Goal: Transaction & Acquisition: Book appointment/travel/reservation

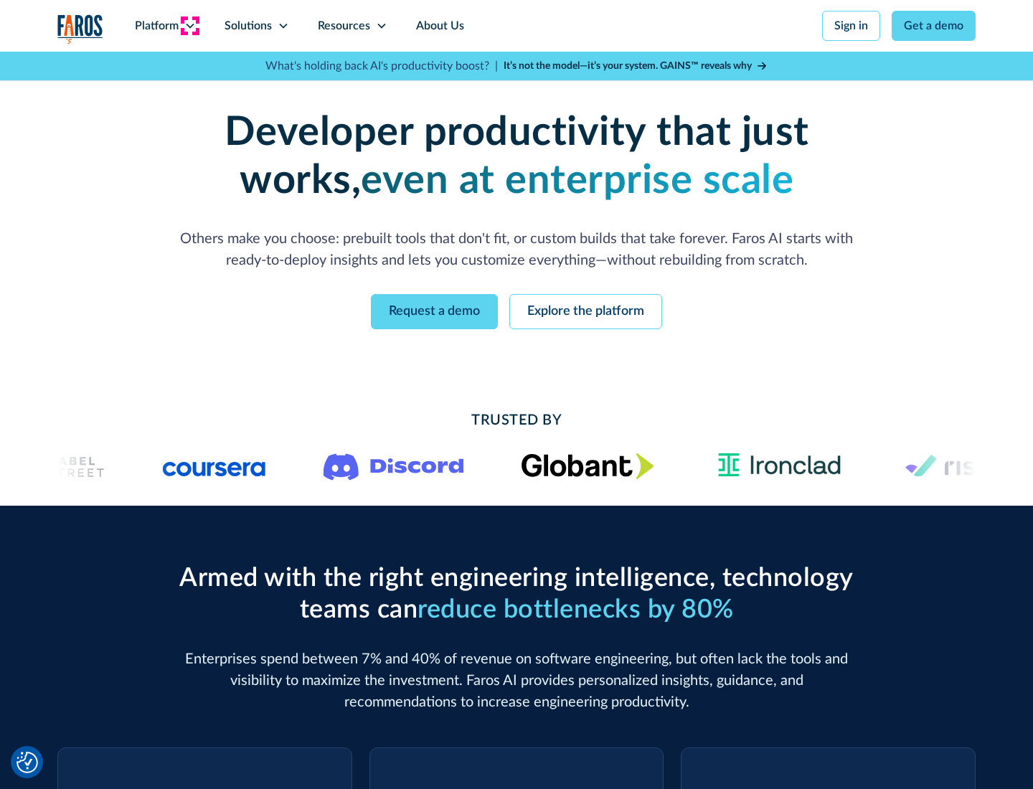
click at [189, 26] on icon at bounding box center [189, 25] width 11 height 11
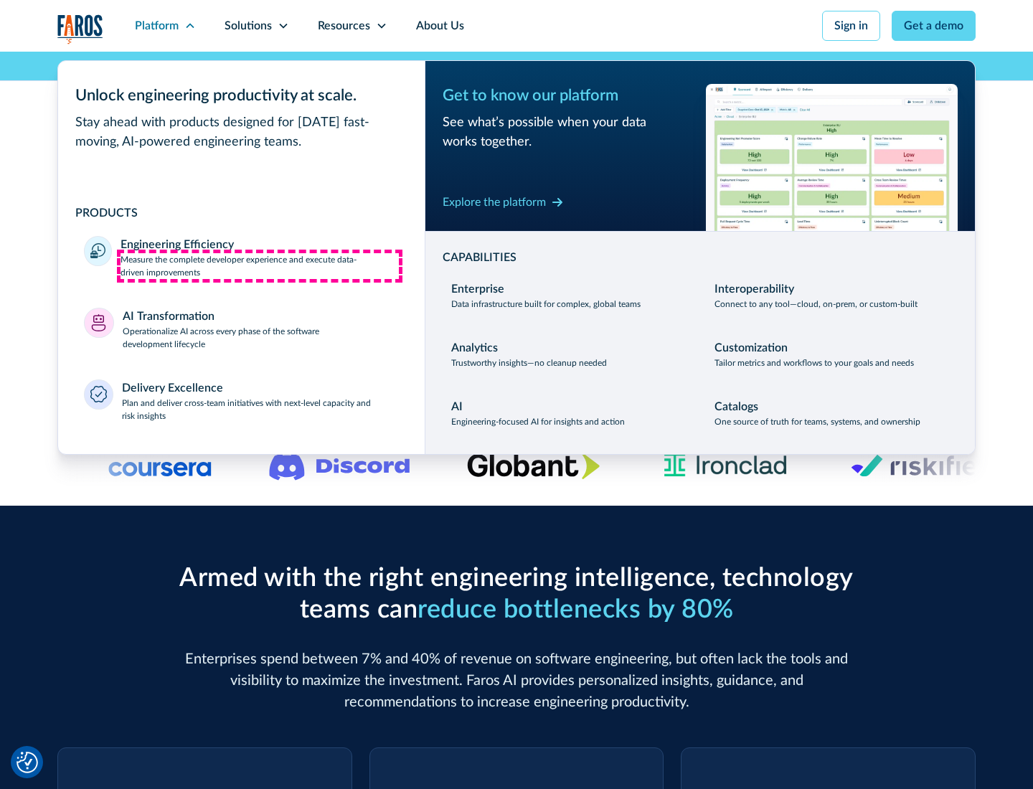
click at [260, 266] on p "Measure the complete developer experience and execute data-driven improvements" at bounding box center [260, 266] width 278 height 26
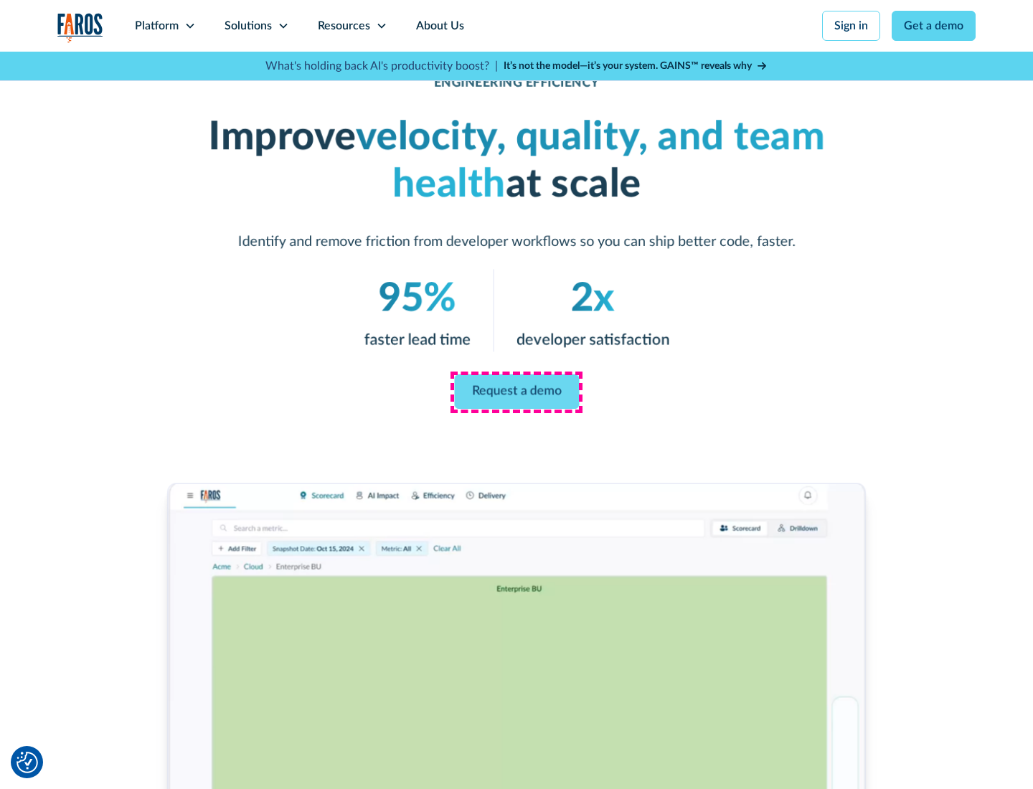
click at [517, 392] on link "Request a demo" at bounding box center [516, 392] width 125 height 34
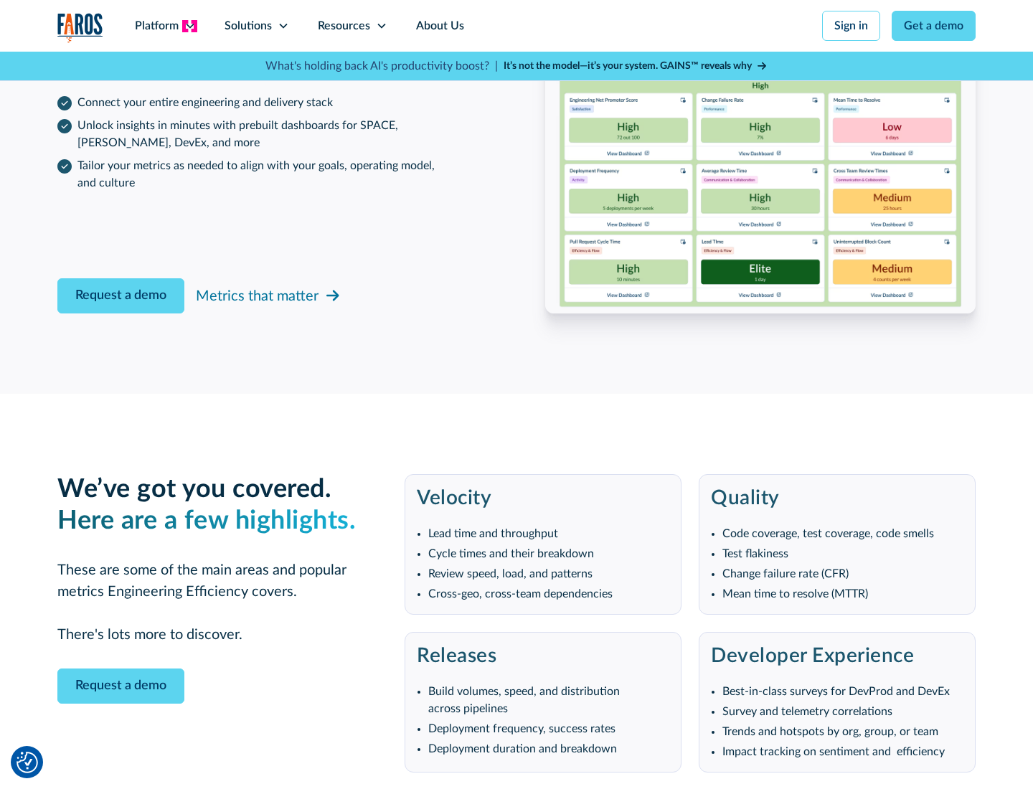
click at [189, 26] on icon at bounding box center [189, 25] width 11 height 11
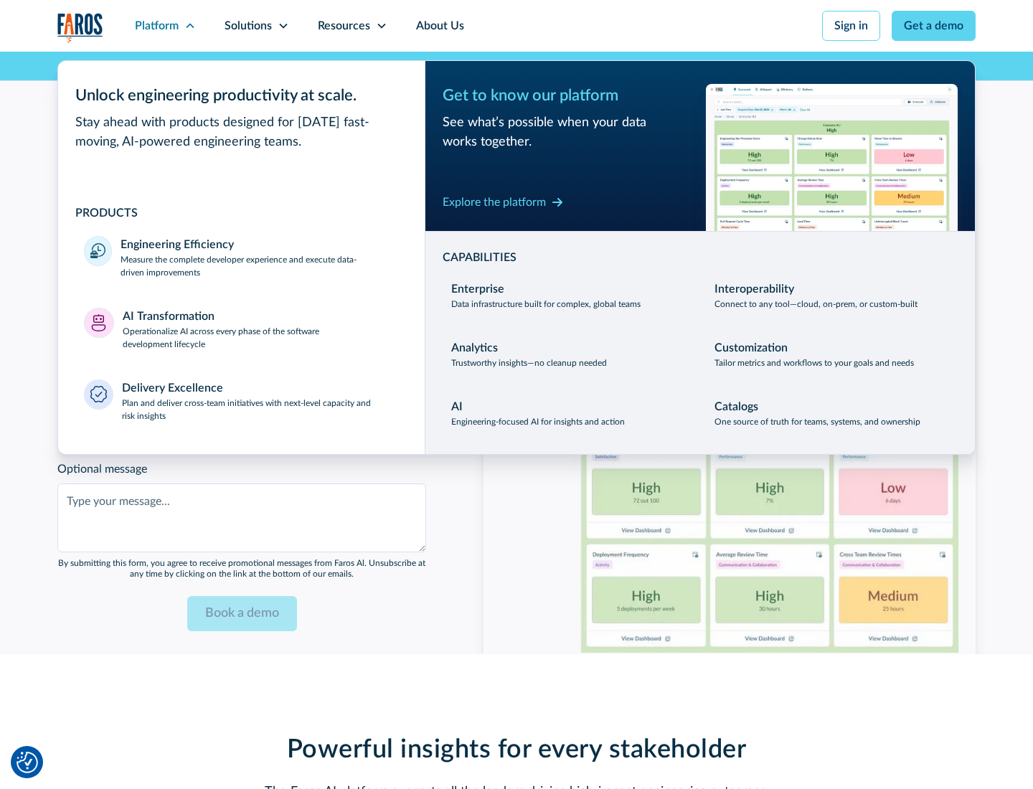
scroll to position [3148, 0]
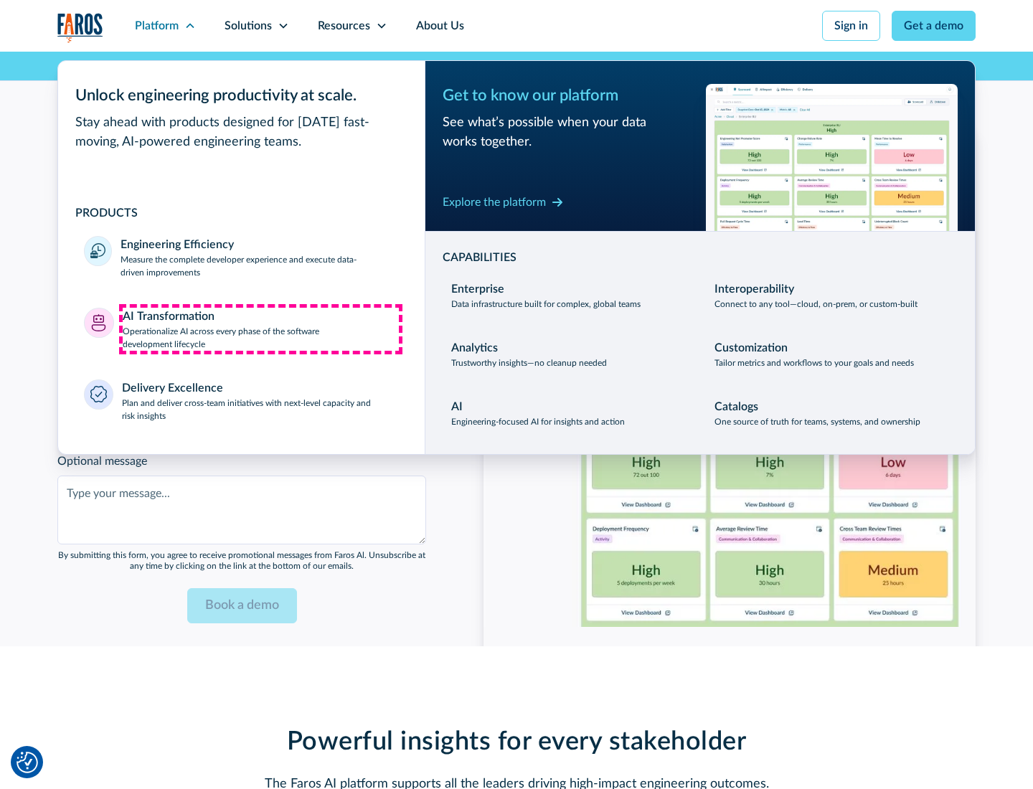
click at [260, 329] on p "Operationalize AI across every phase of the software development lifecycle" at bounding box center [261, 338] width 277 height 26
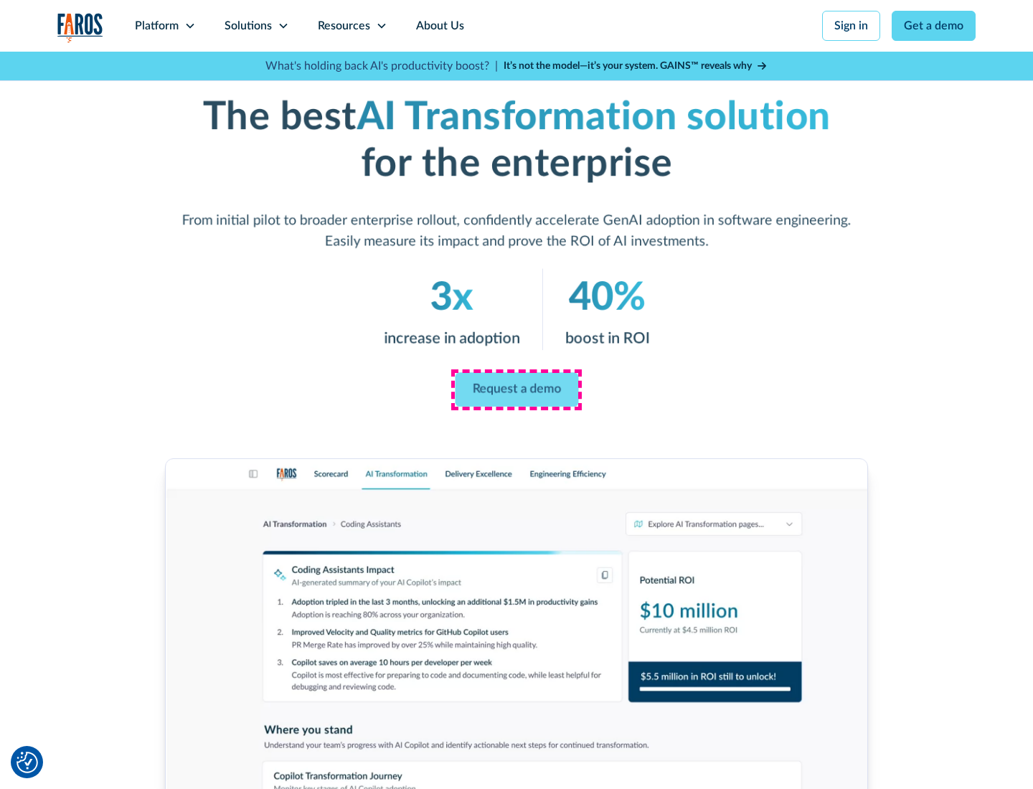
click at [517, 390] on link "Request a demo" at bounding box center [516, 390] width 123 height 34
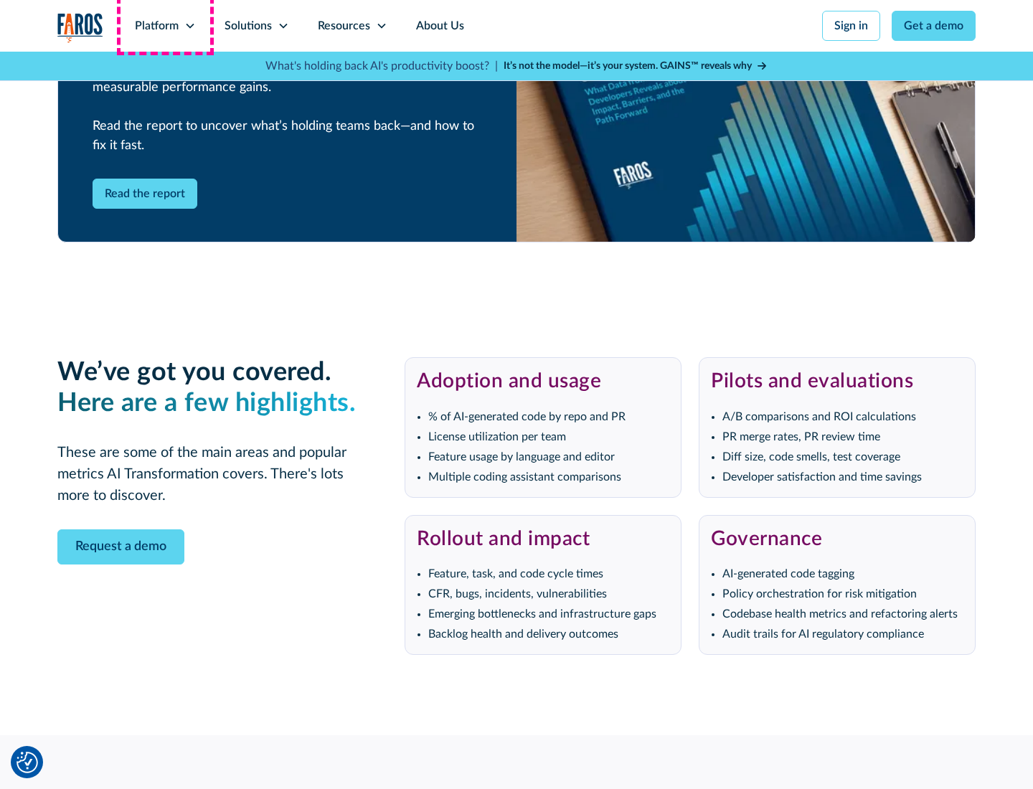
click at [165, 26] on div "Platform" at bounding box center [157, 25] width 44 height 17
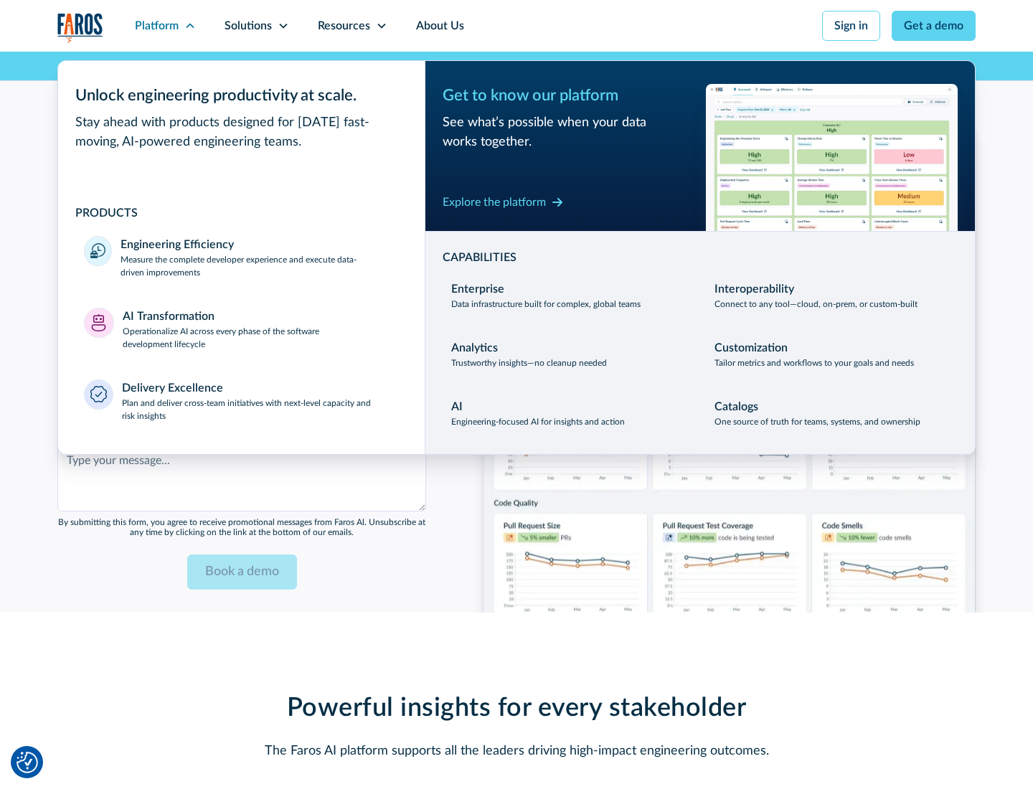
scroll to position [3493, 0]
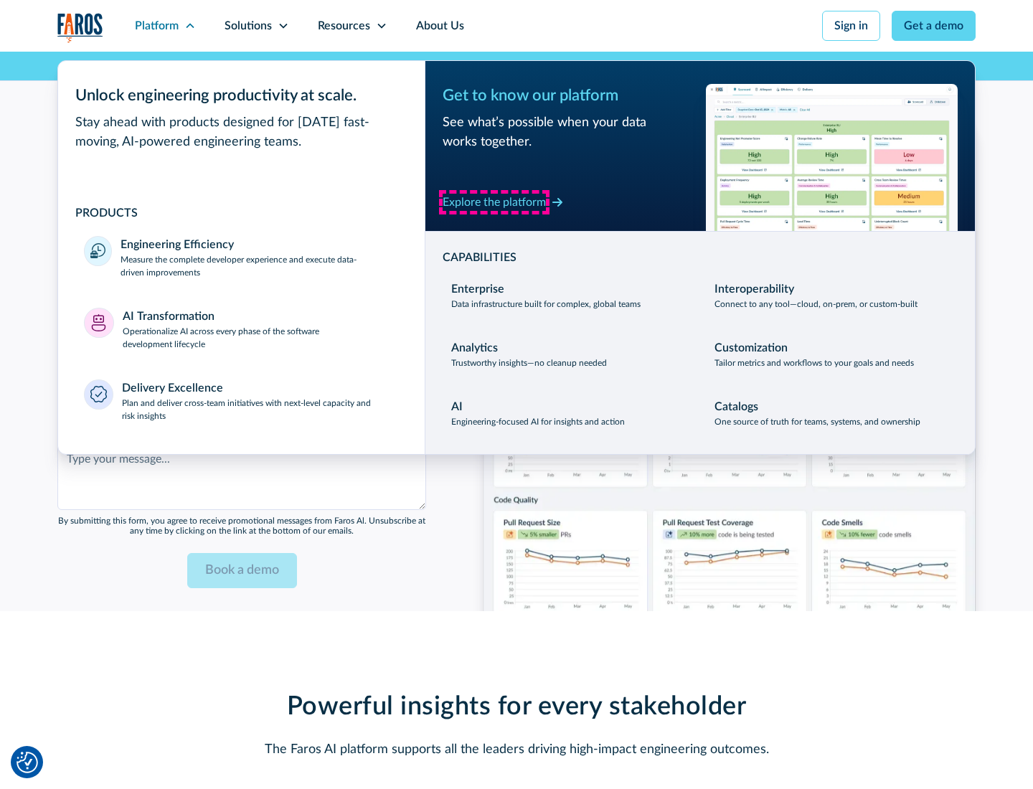
click at [494, 202] on div "Explore the platform" at bounding box center [494, 202] width 103 height 17
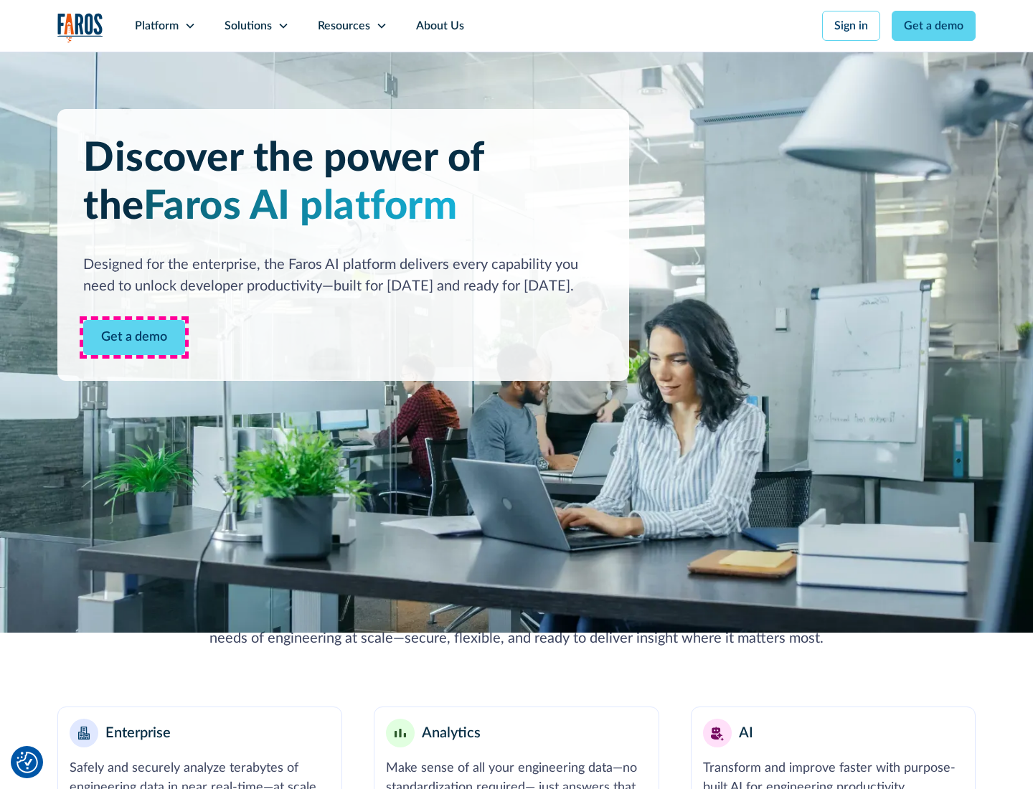
click at [134, 337] on link "Get a demo" at bounding box center [134, 337] width 102 height 35
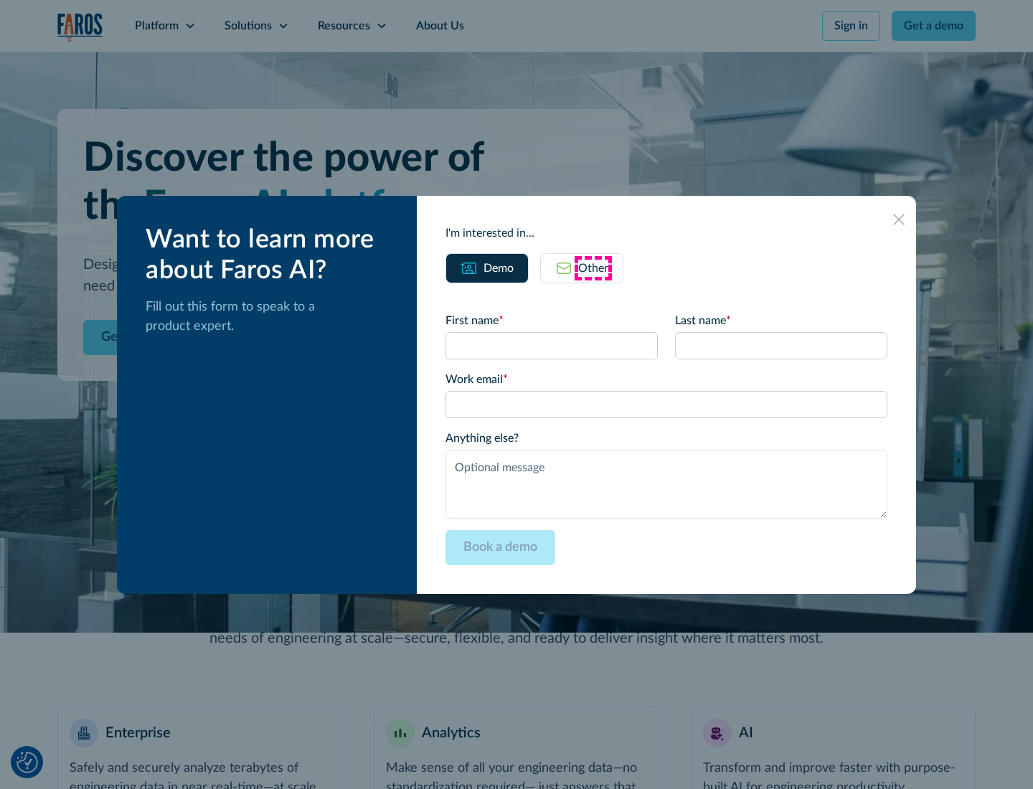
click at [593, 268] on div "Other" at bounding box center [593, 268] width 30 height 17
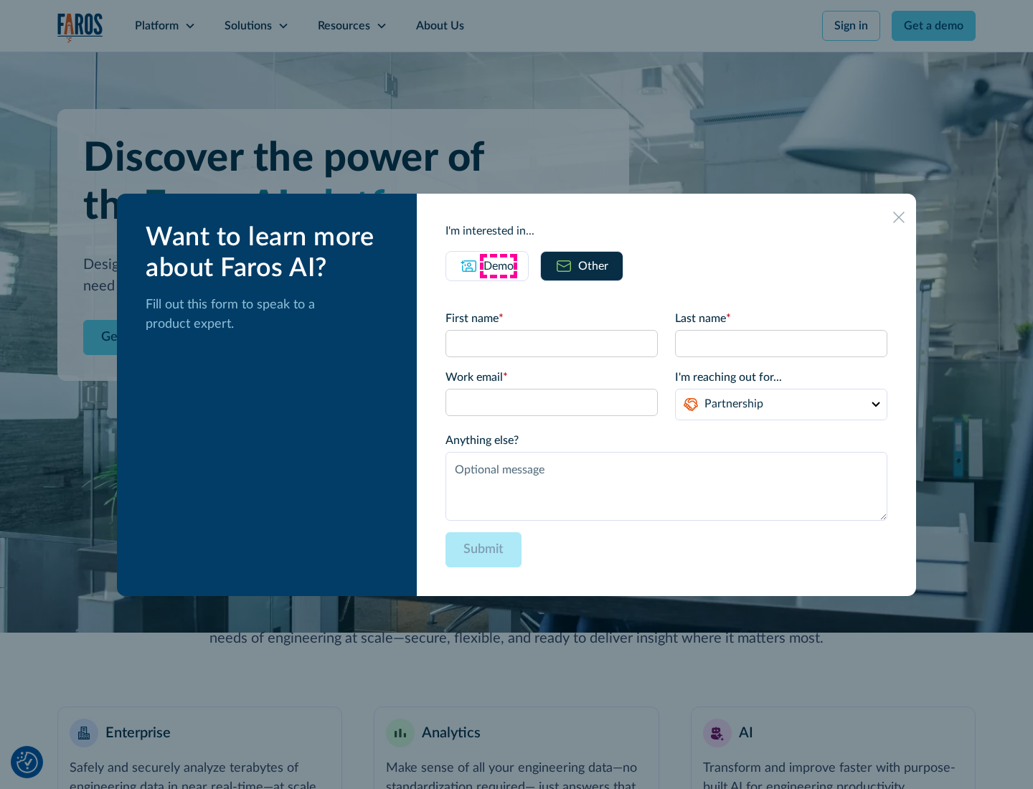
click at [499, 266] on div "Demo" at bounding box center [499, 266] width 30 height 17
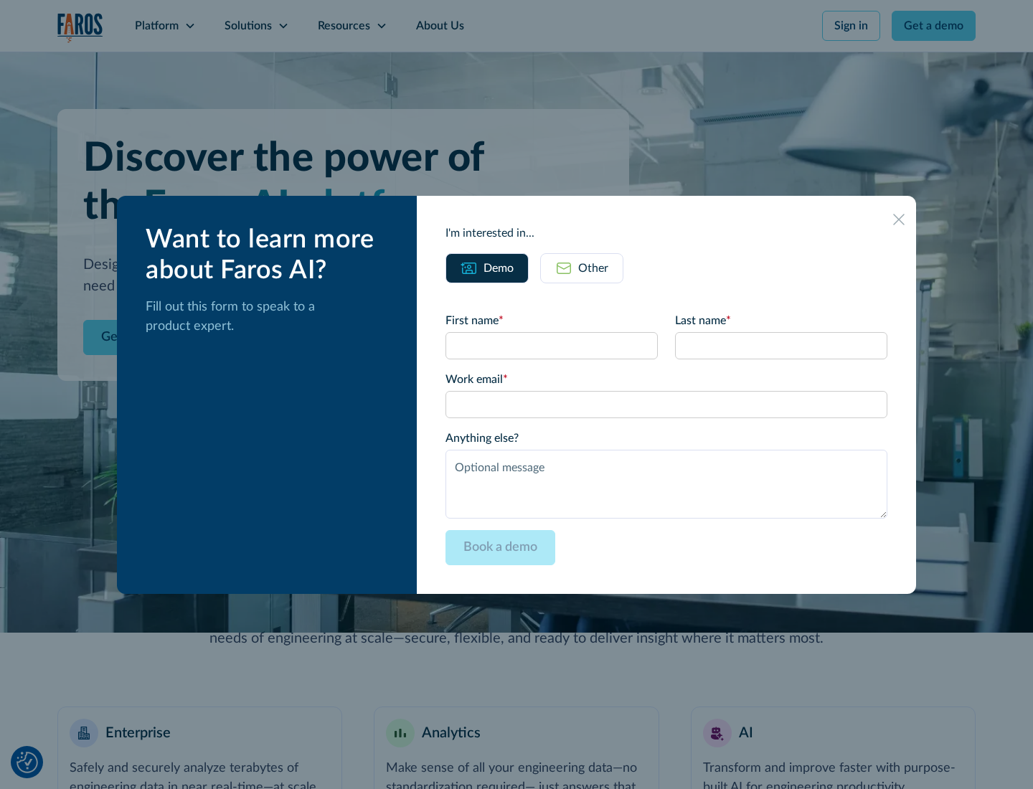
click at [899, 219] on icon at bounding box center [898, 219] width 11 height 11
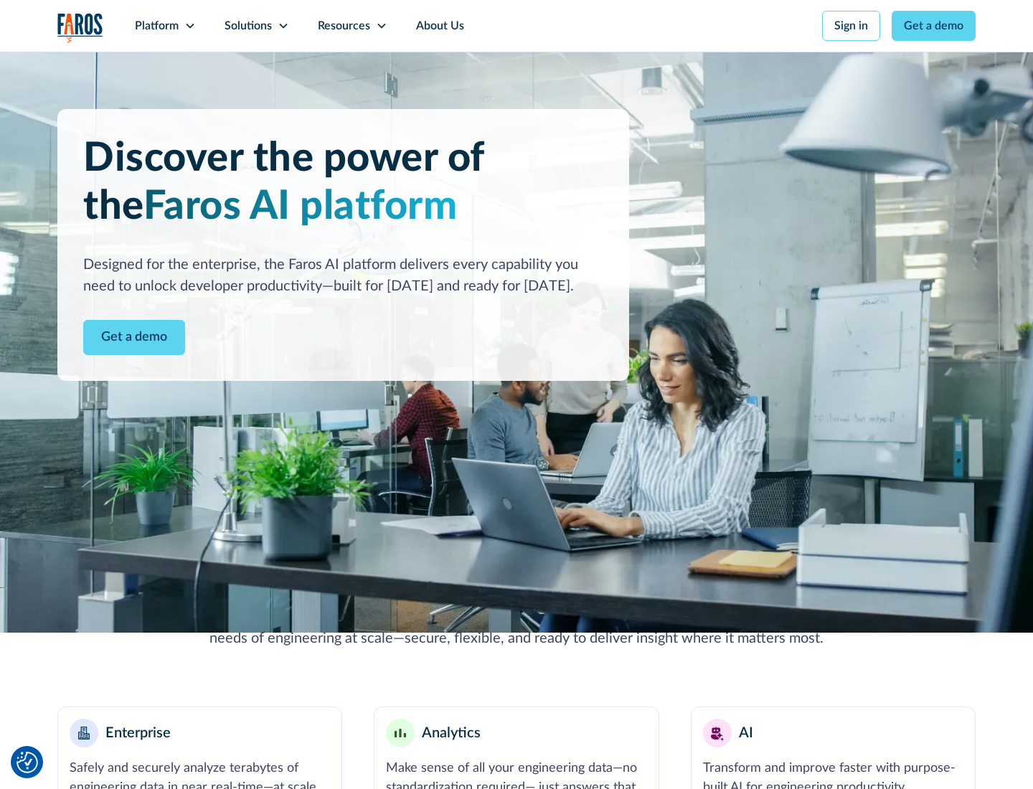
click at [189, 26] on icon at bounding box center [189, 25] width 11 height 11
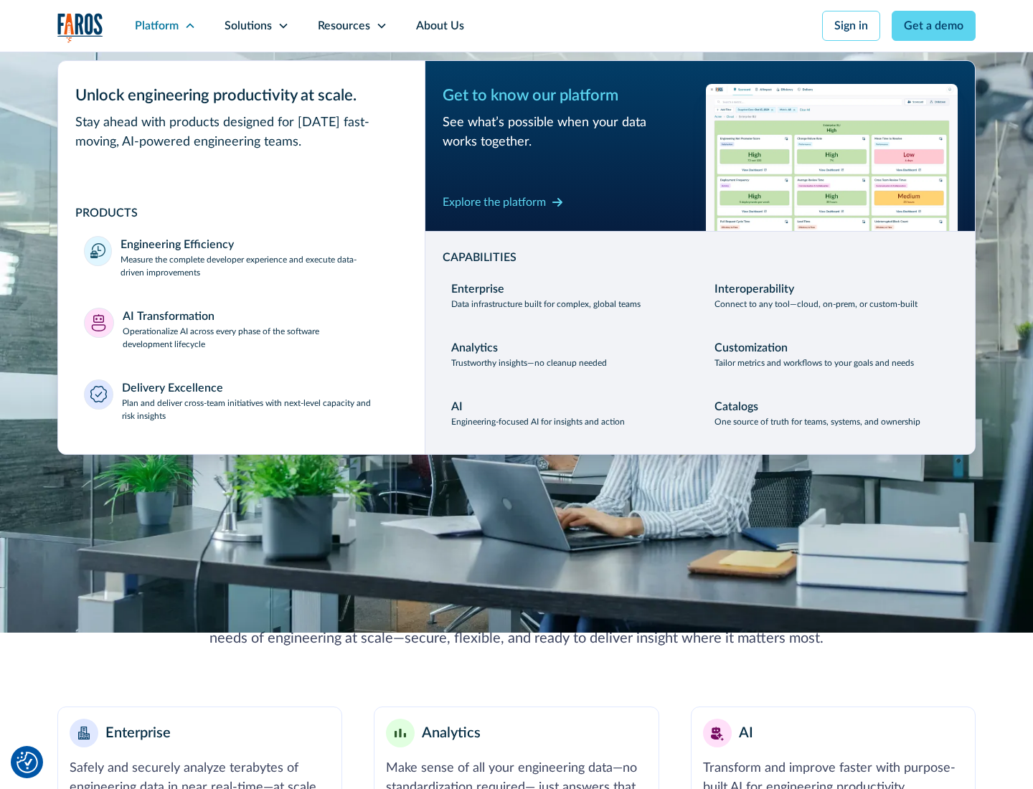
click at [260, 409] on p "Plan and deliver cross-team initiatives with next-level capacity and risk insig…" at bounding box center [261, 410] width 278 height 26
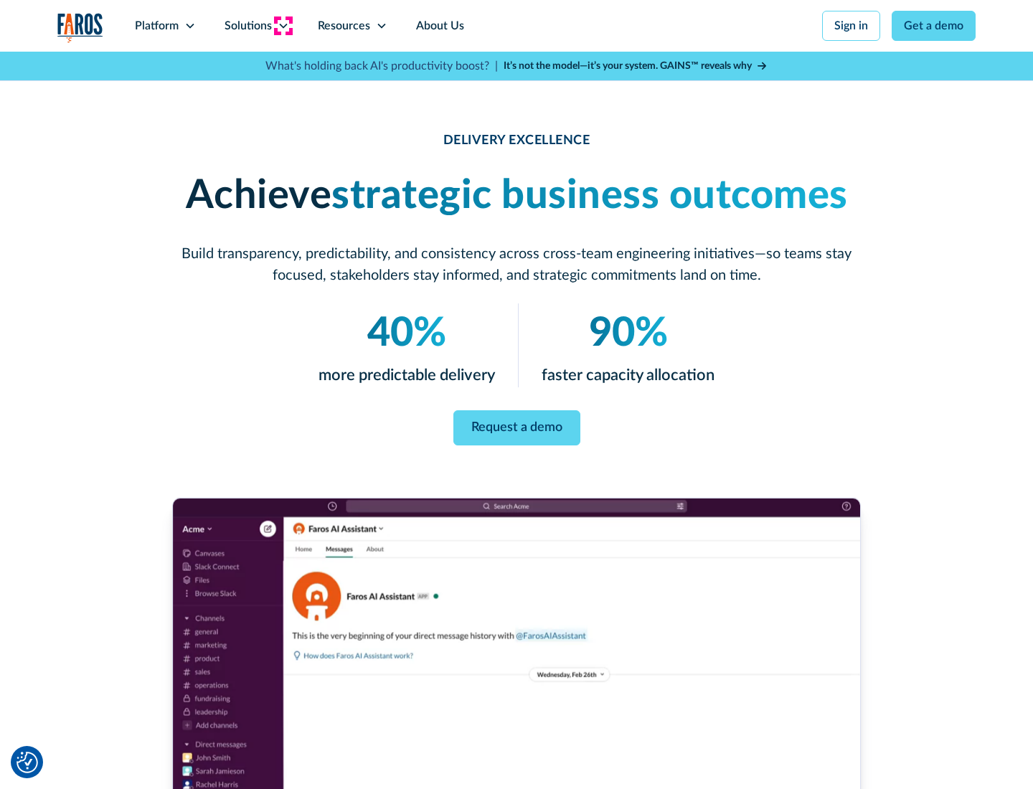
click at [283, 26] on icon at bounding box center [283, 25] width 11 height 11
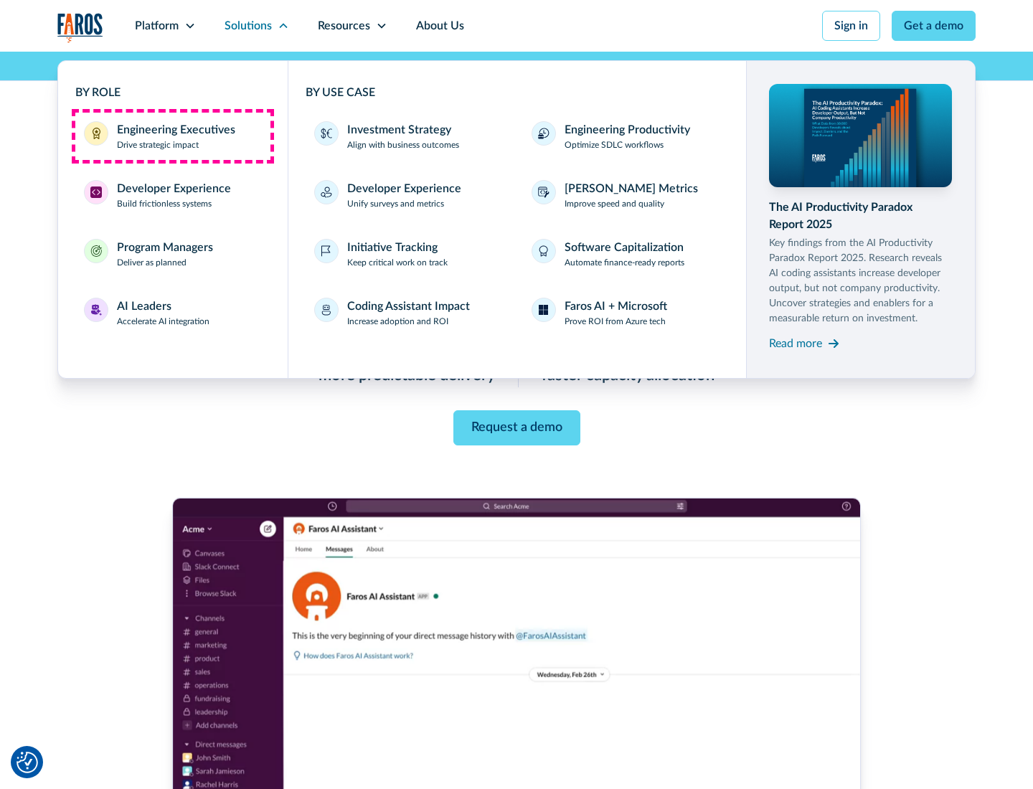
click at [172, 136] on div "Engineering Executives" at bounding box center [176, 129] width 118 height 17
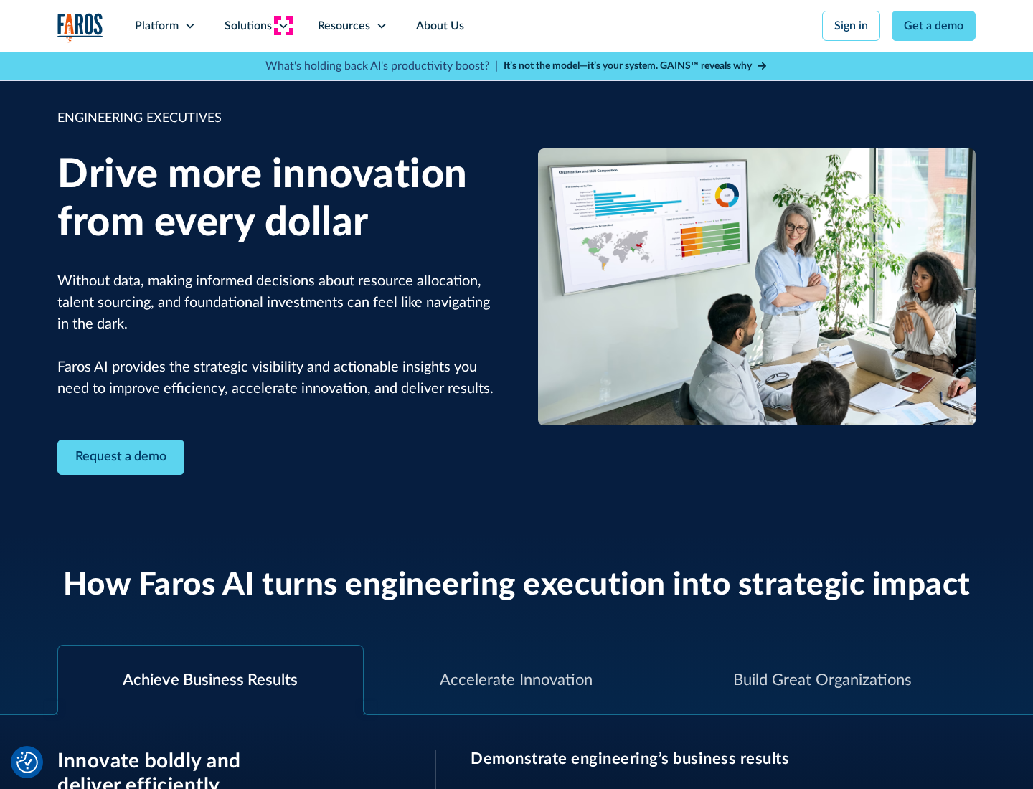
click at [283, 26] on icon at bounding box center [283, 25] width 11 height 11
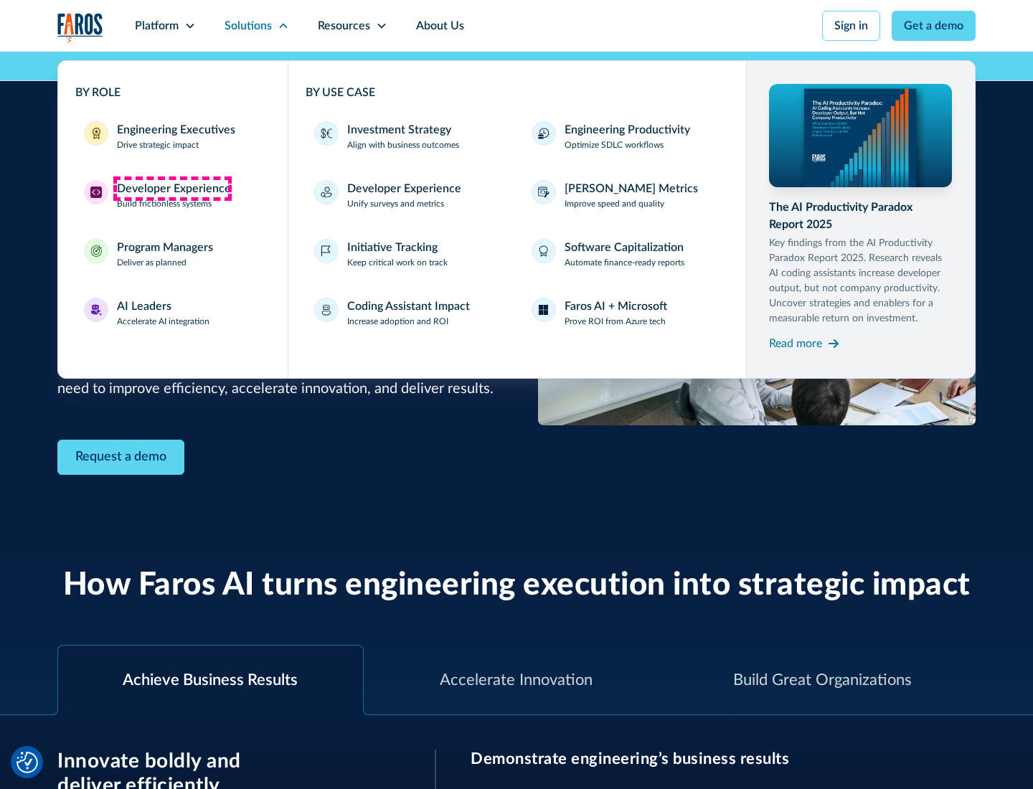
click at [172, 189] on div "Developer Experience" at bounding box center [174, 188] width 114 height 17
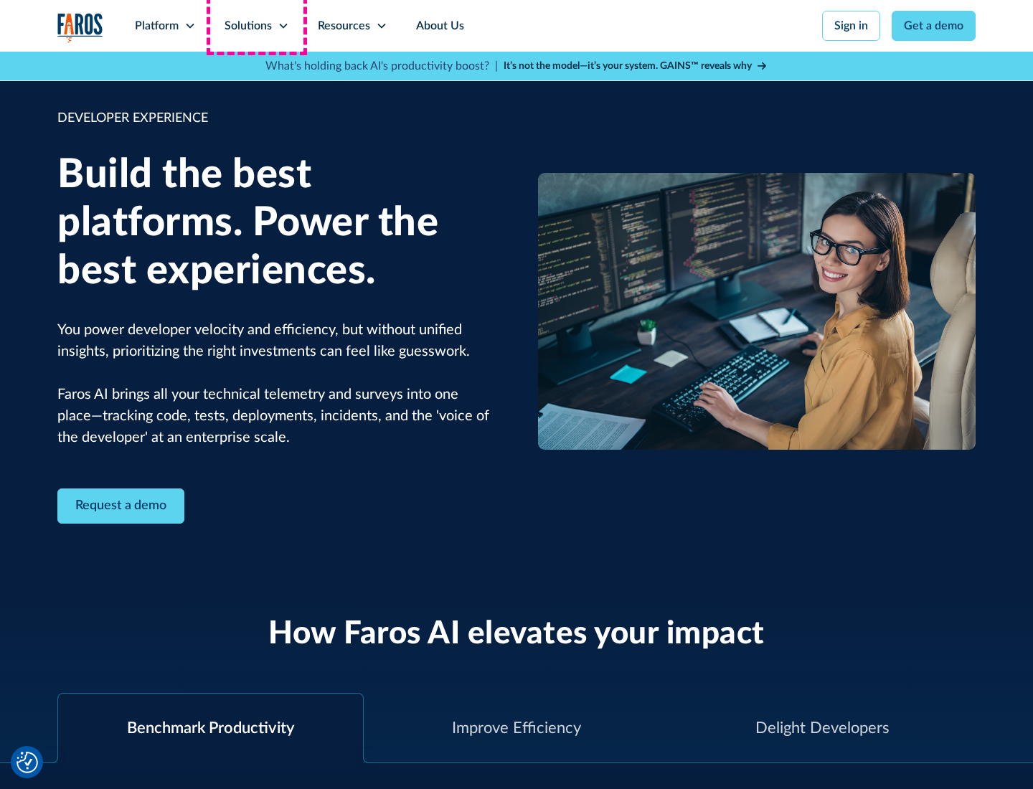
click at [256, 26] on div "Solutions" at bounding box center [248, 25] width 47 height 17
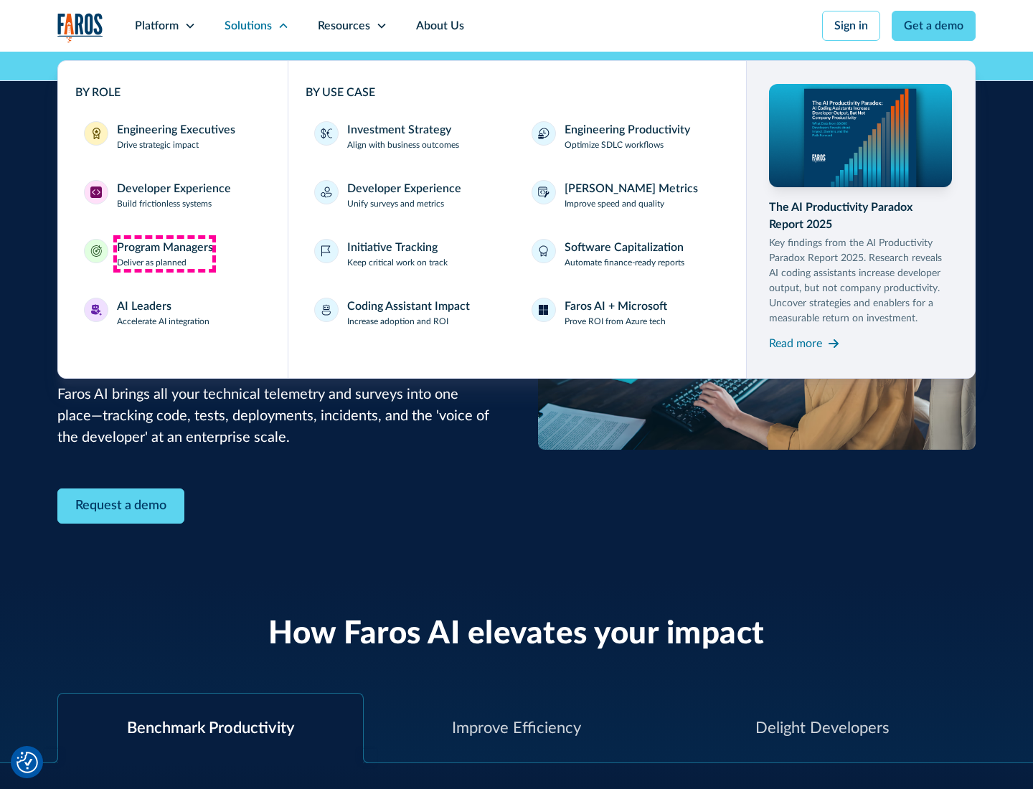
click at [164, 254] on div "Program Managers" at bounding box center [165, 247] width 96 height 17
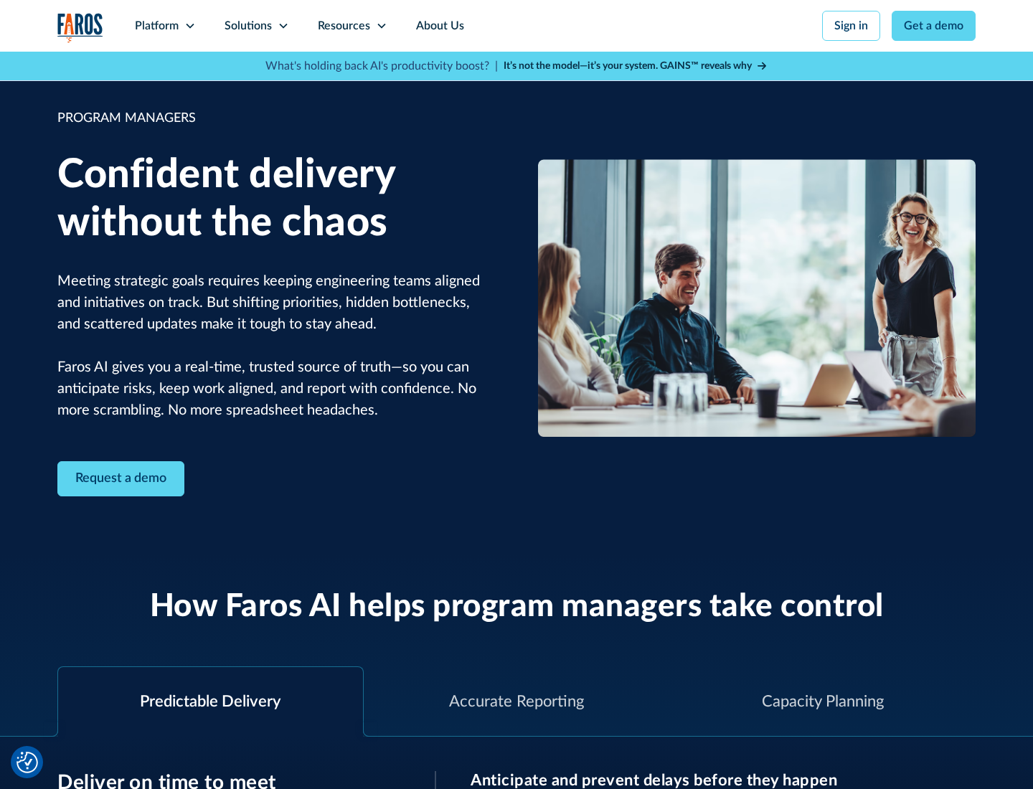
click at [283, 26] on icon at bounding box center [283, 25] width 11 height 11
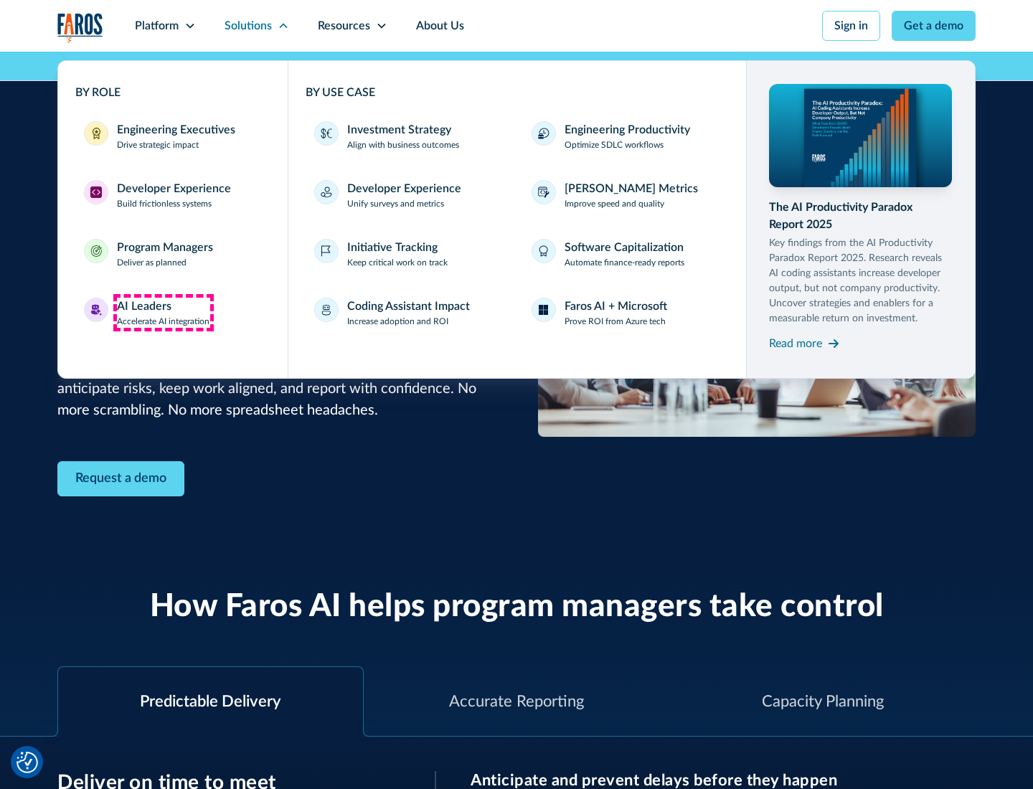
click at [164, 313] on div "AI Leaders" at bounding box center [144, 306] width 55 height 17
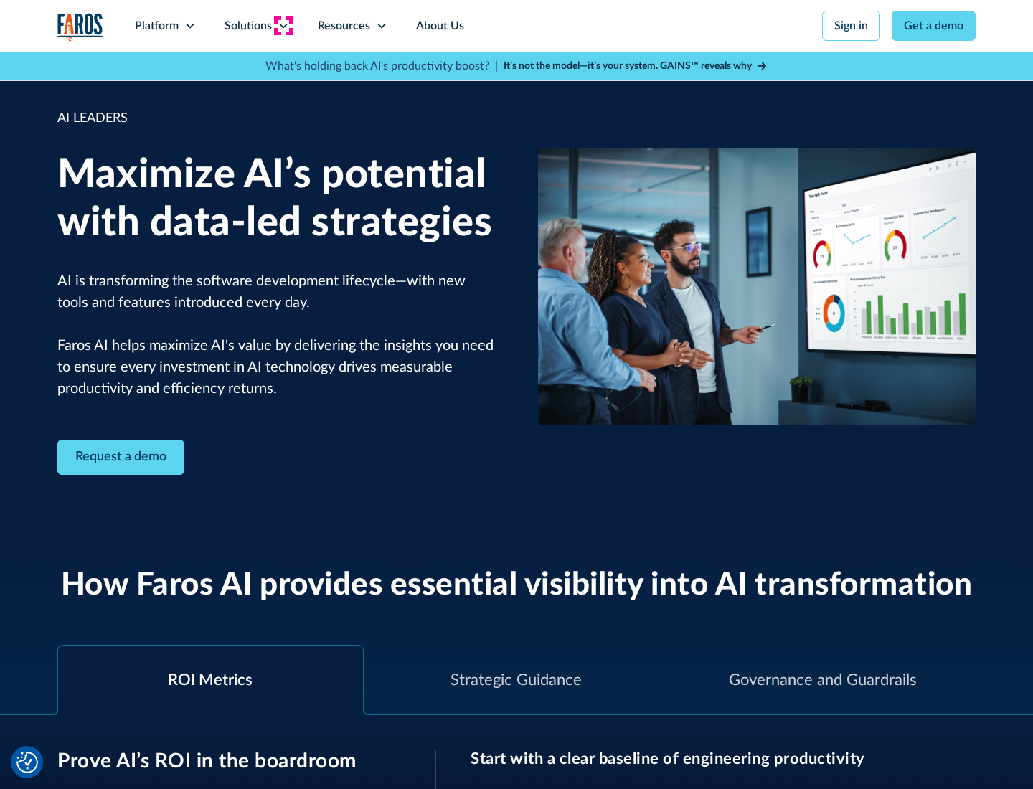
click at [283, 26] on icon at bounding box center [283, 25] width 11 height 11
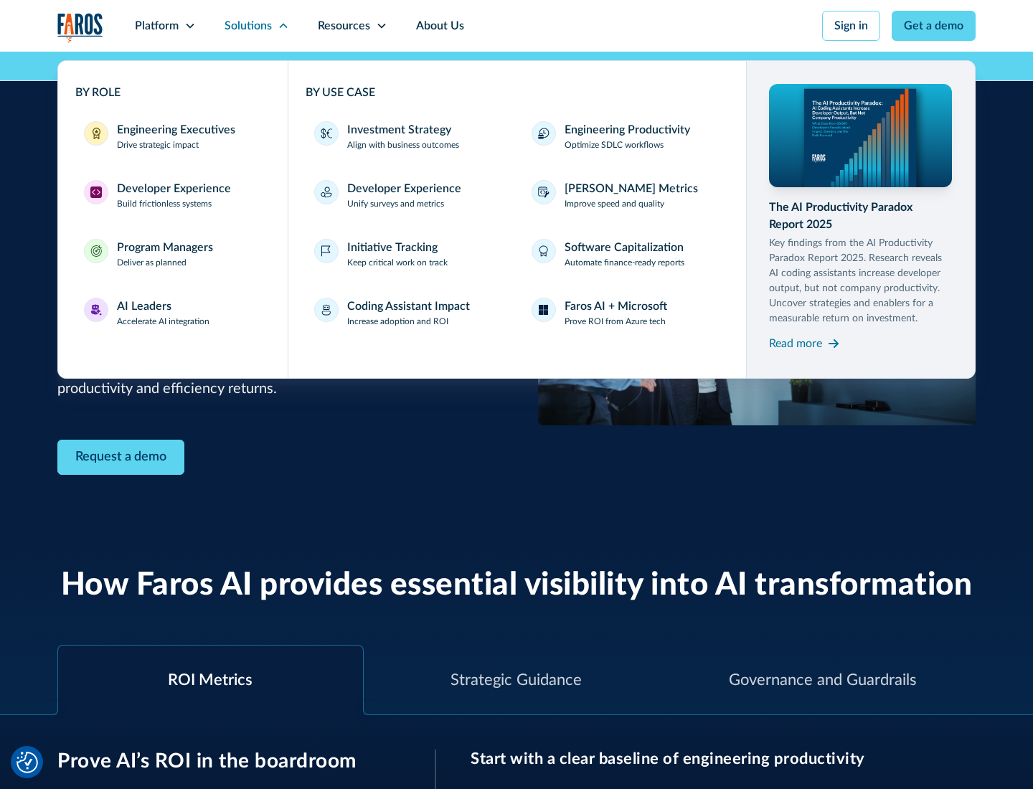
click at [398, 130] on div "Investment Strategy" at bounding box center [399, 129] width 104 height 17
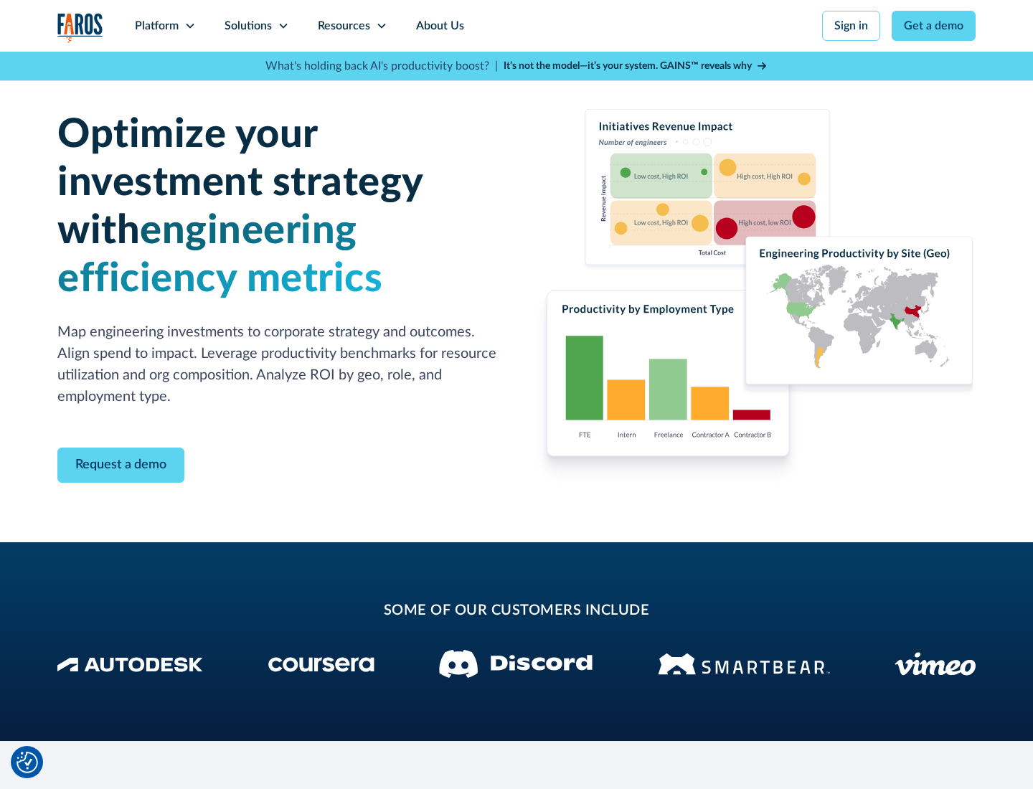
click at [283, 26] on icon at bounding box center [283, 25] width 11 height 11
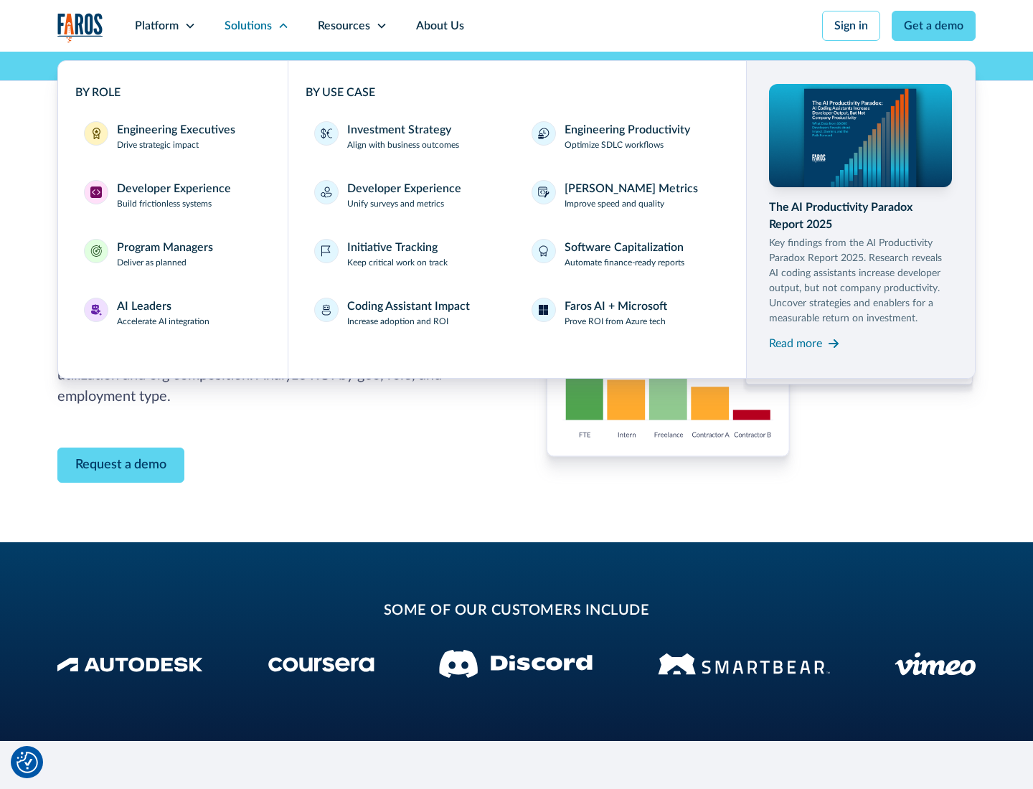
click at [615, 321] on p "Prove ROI from Azure tech" at bounding box center [615, 321] width 101 height 13
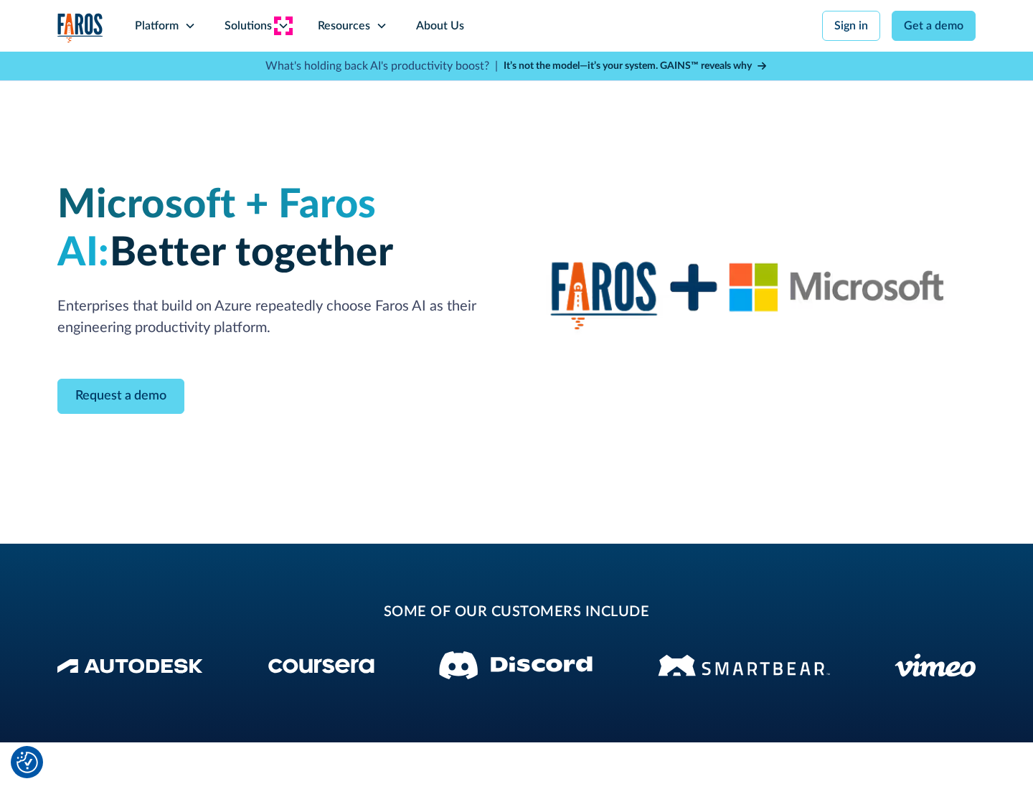
click at [283, 26] on icon at bounding box center [283, 25] width 11 height 11
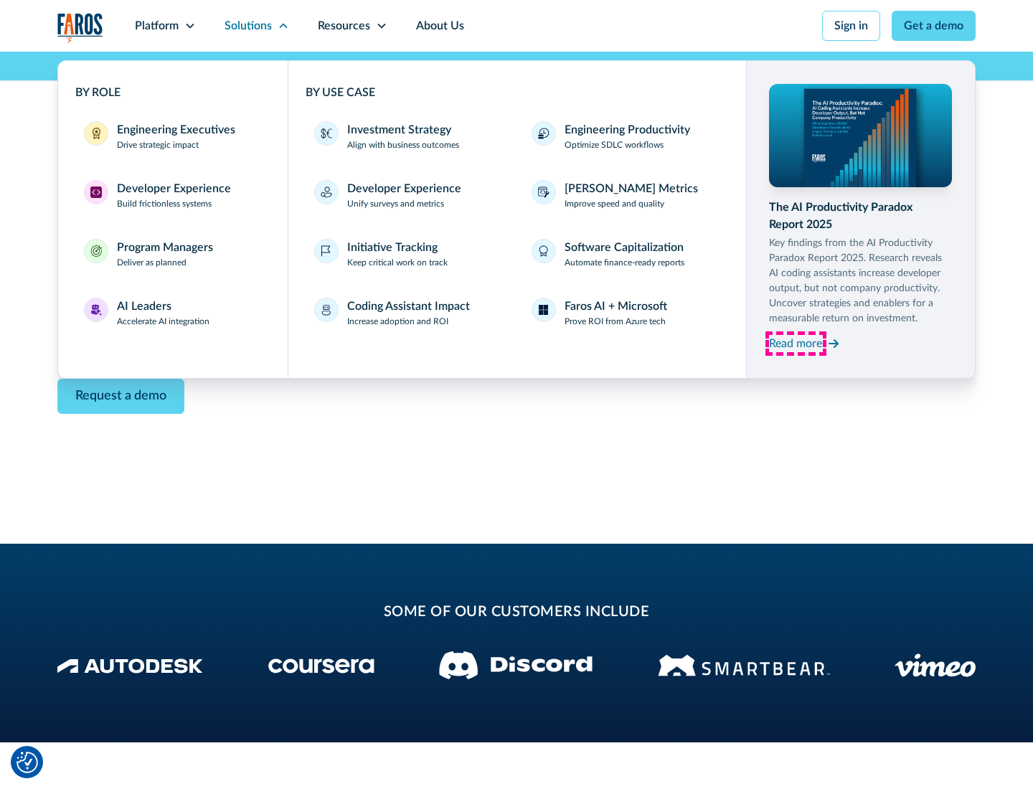
click at [796, 343] on div "Read more" at bounding box center [795, 343] width 53 height 17
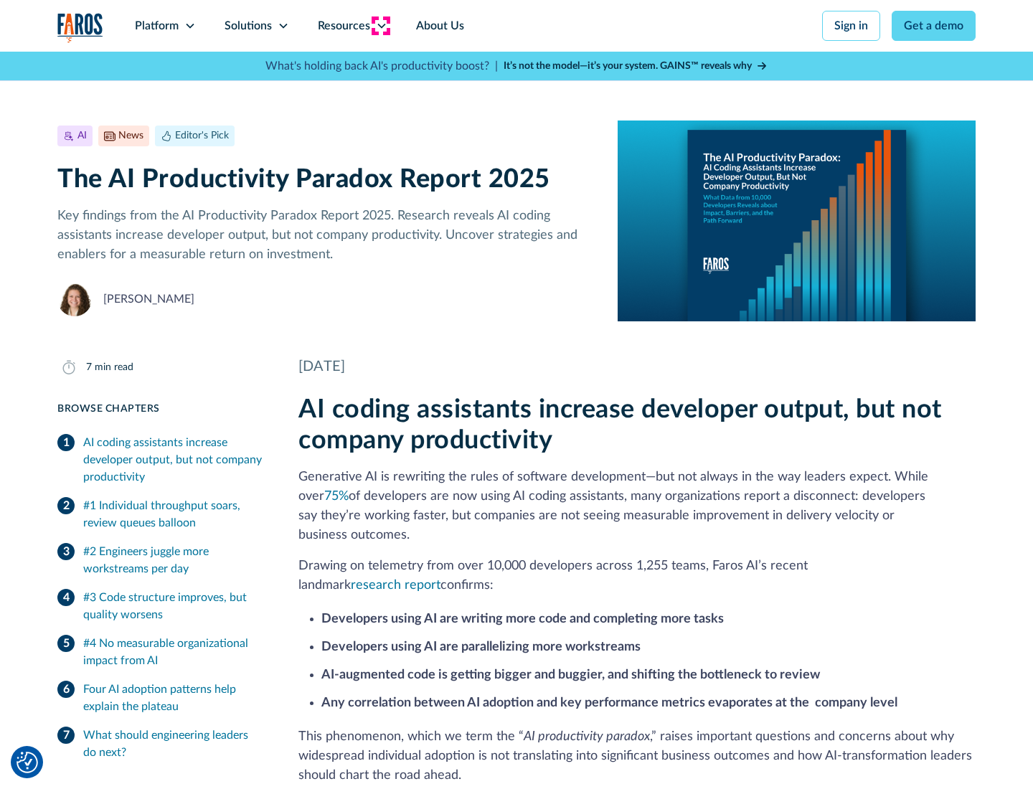
click at [380, 26] on icon at bounding box center [381, 25] width 11 height 11
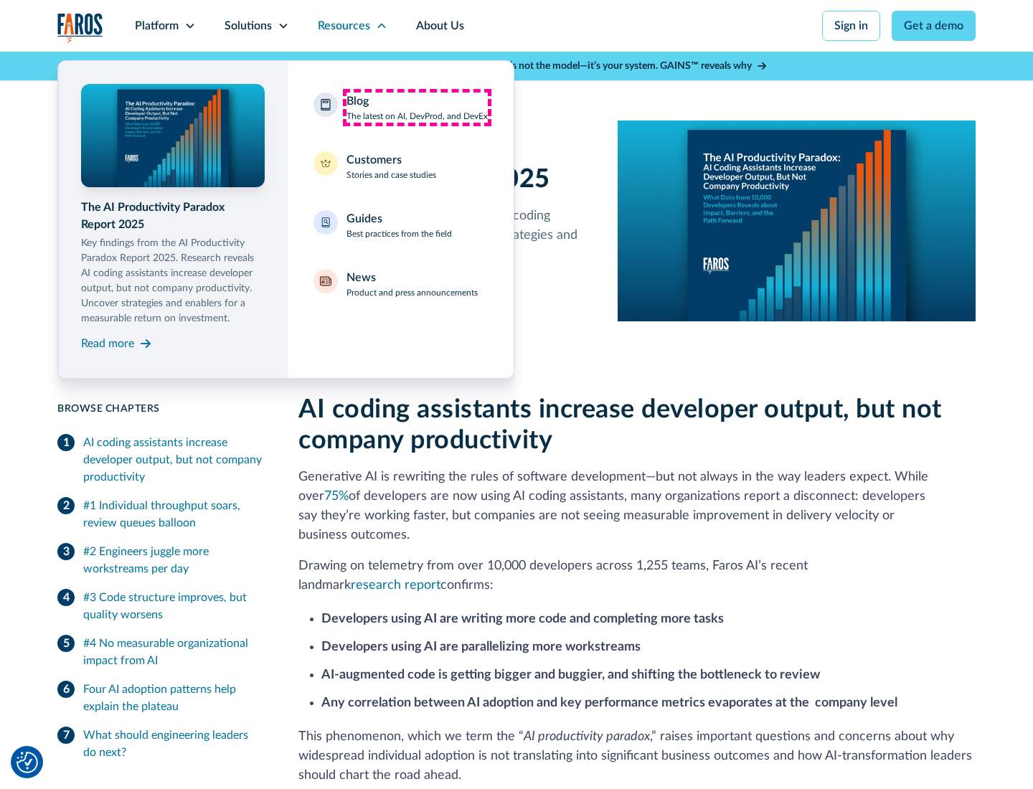
click at [417, 108] on div "Blog The latest on AI, DevProd, and DevEx" at bounding box center [417, 108] width 141 height 30
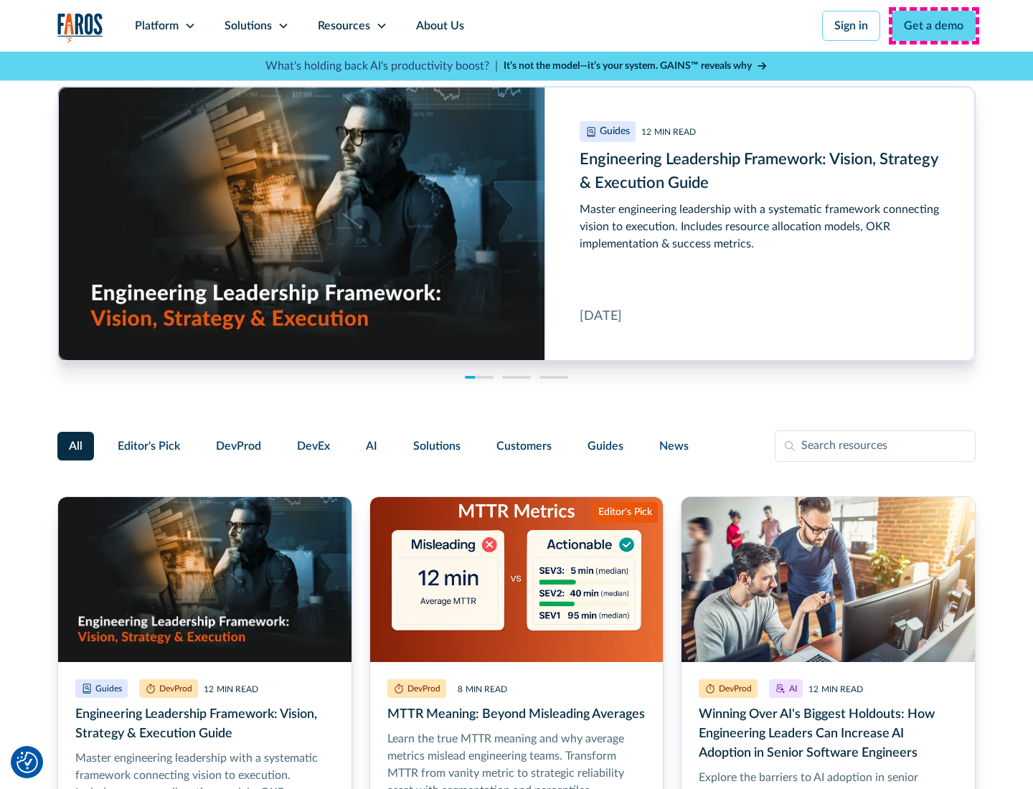
click at [934, 26] on link "Get a demo" at bounding box center [934, 26] width 84 height 30
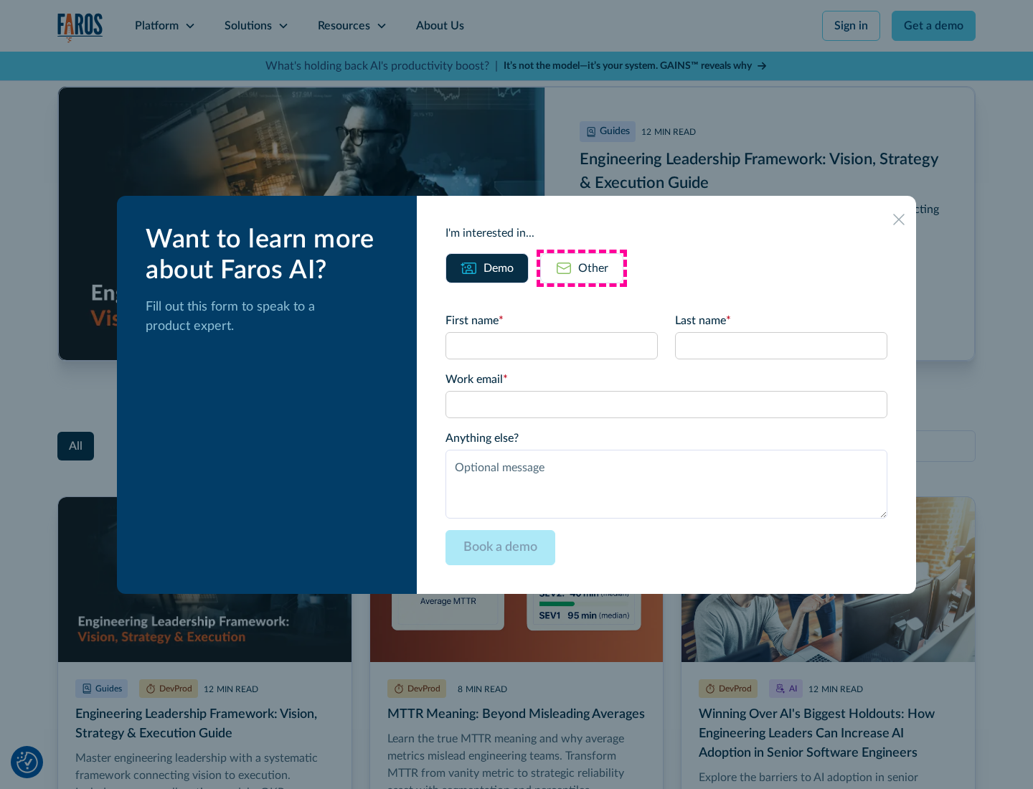
click at [582, 268] on div "Other" at bounding box center [593, 268] width 30 height 17
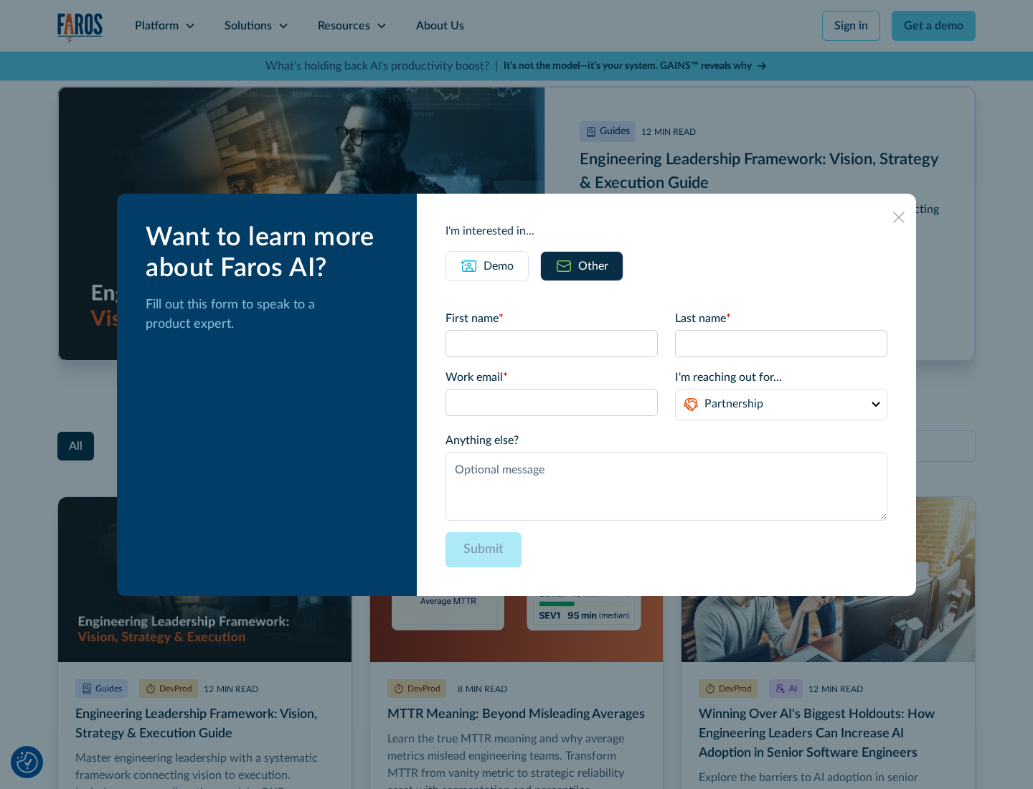
click at [899, 217] on icon at bounding box center [898, 217] width 11 height 11
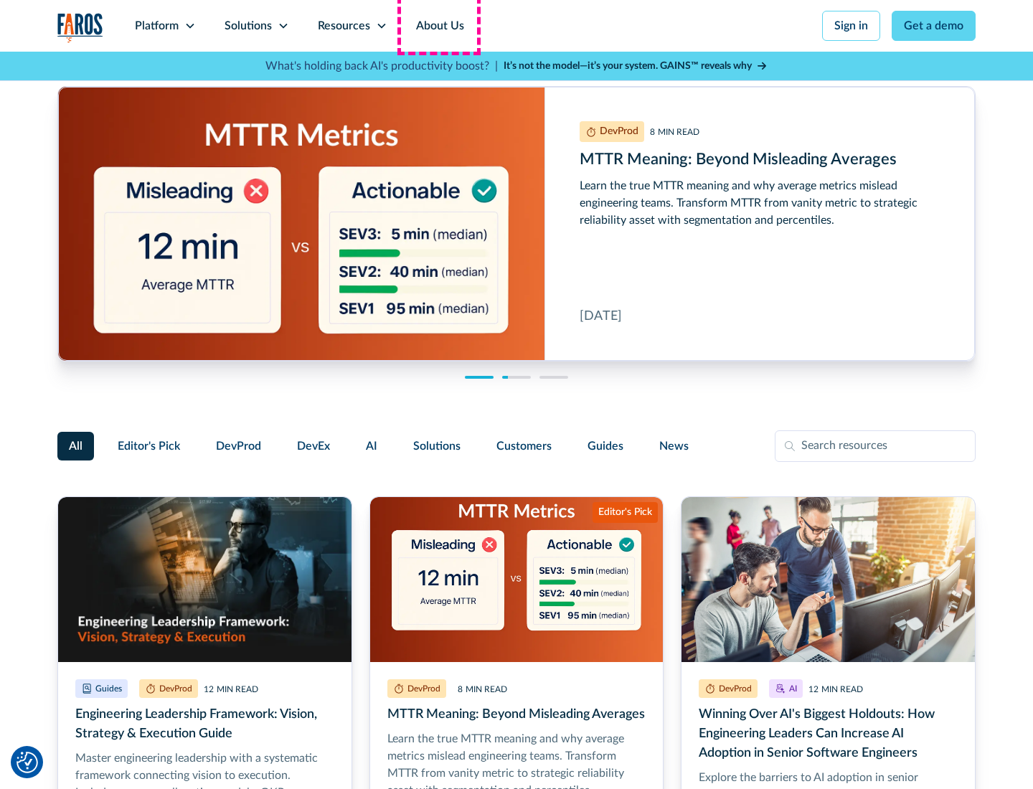
click at [438, 26] on link "About Us" at bounding box center [440, 26] width 77 height 52
